Goal: Transaction & Acquisition: Purchase product/service

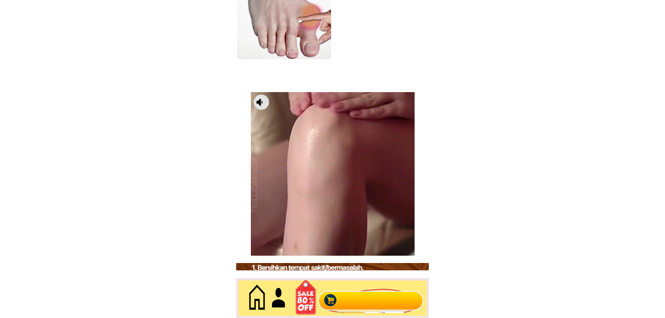
scroll to position [3982, 0]
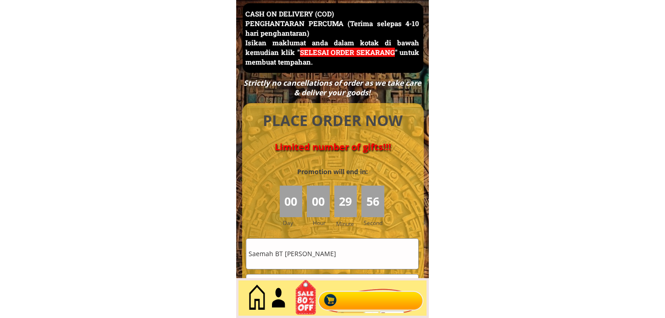
click at [358, 265] on input "Saemah BT [PERSON_NAME]" at bounding box center [332, 254] width 172 height 30
paste input "[PERSON_NAME]"
type input "[PERSON_NAME]"
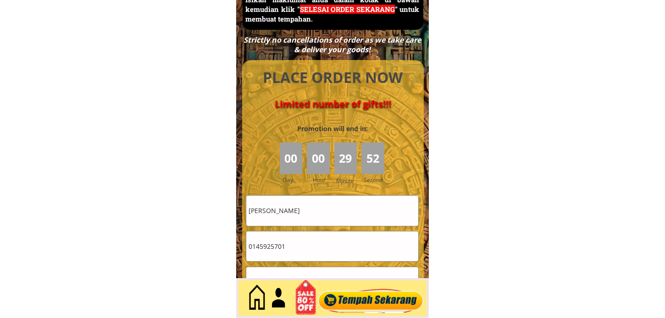
scroll to position [4135, 0]
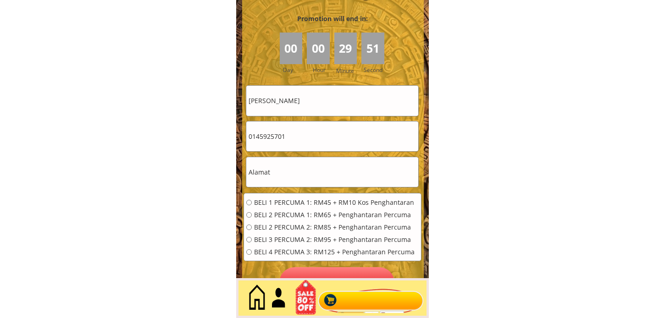
click at [313, 135] on input "0145925701" at bounding box center [332, 137] width 172 height 30
paste input "68029053"
type input "0168029053"
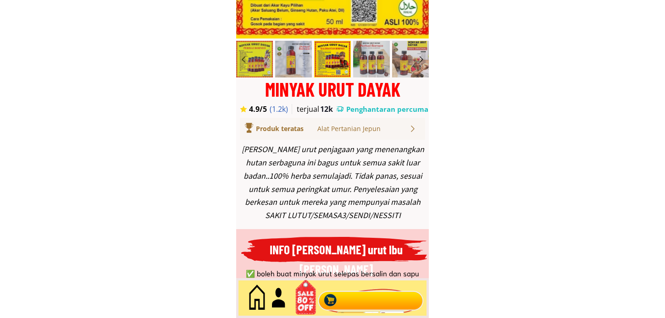
click at [369, 300] on div at bounding box center [371, 299] width 111 height 30
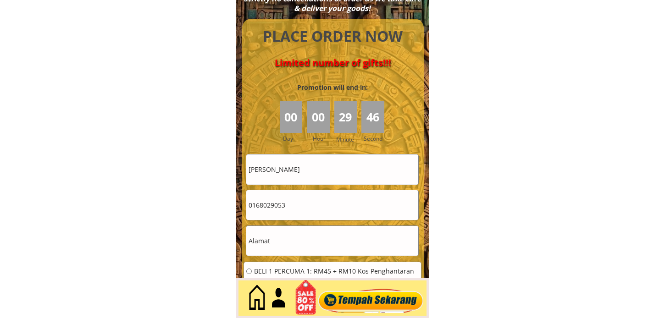
scroll to position [4083, 0]
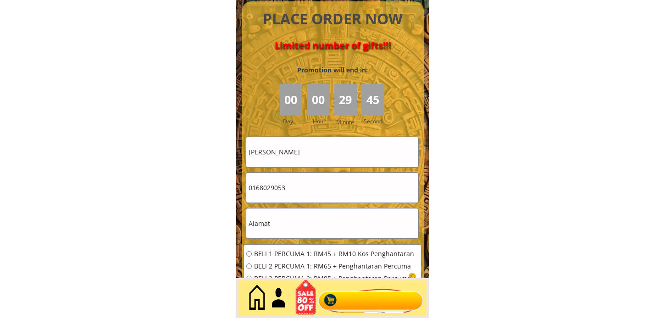
click at [302, 225] on input "text" at bounding box center [332, 224] width 172 height 30
paste input "[GEOGRAPHIC_DATA], 10, [GEOGRAPHIC_DATA]"
type input "[GEOGRAPHIC_DATA], 10, [GEOGRAPHIC_DATA]"
click at [291, 255] on span "BELI 1 PERCUMA 1: RM45 + RM10 Kos Penghantaran" at bounding box center [334, 254] width 161 height 6
radio input "true"
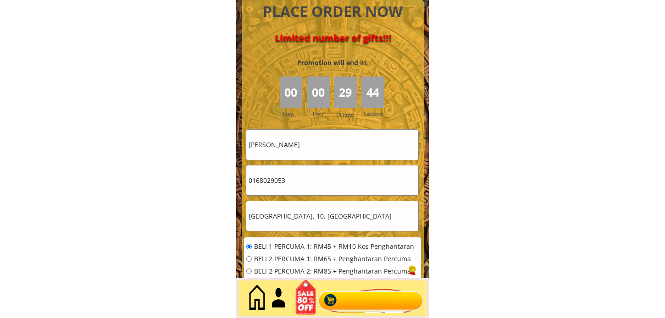
scroll to position [4186, 0]
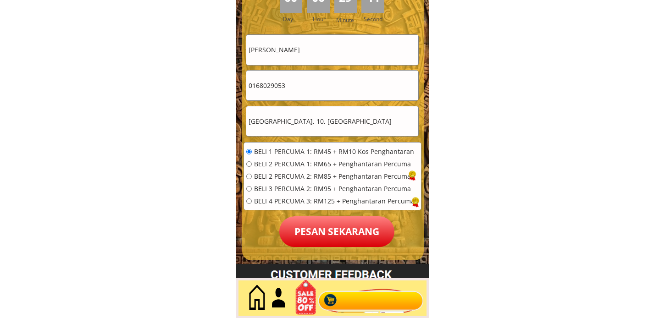
click at [341, 225] on p "Pesan sekarang" at bounding box center [336, 232] width 115 height 31
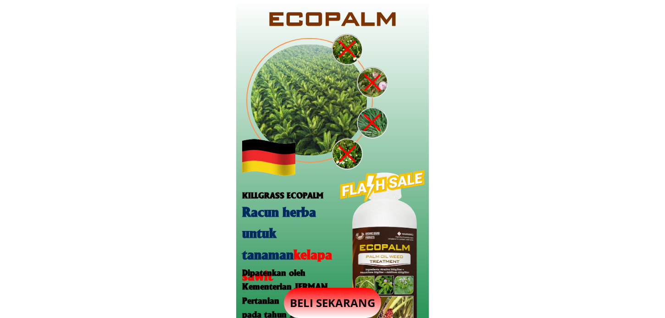
click at [336, 295] on p "BELI SEKARANG" at bounding box center [332, 303] width 97 height 30
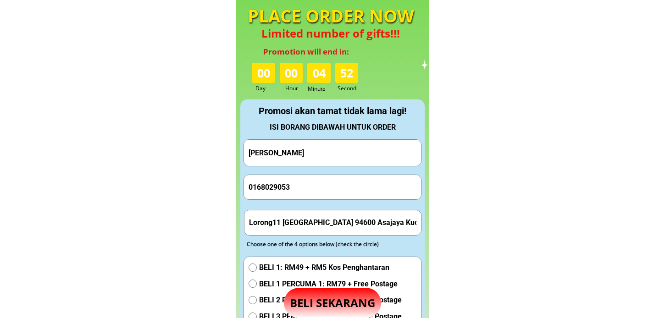
scroll to position [909, 0]
